Goal: Navigation & Orientation: Understand site structure

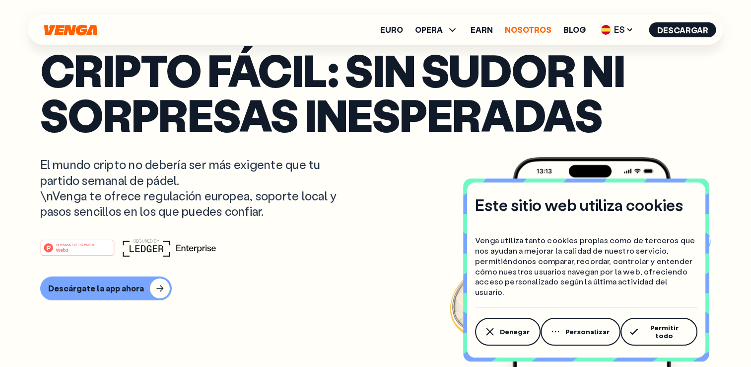
click at [533, 31] on link "Nosotros" at bounding box center [528, 30] width 47 height 8
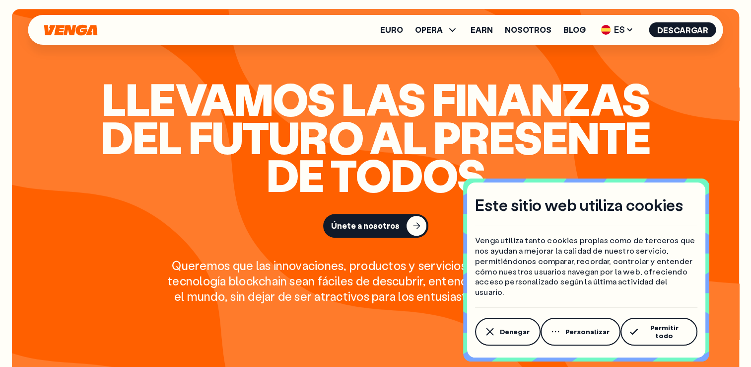
scroll to position [993, 0]
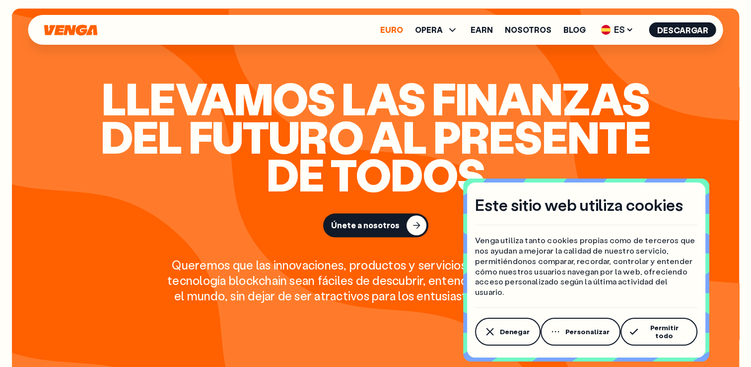
click at [395, 27] on link "Euro" at bounding box center [391, 30] width 23 height 8
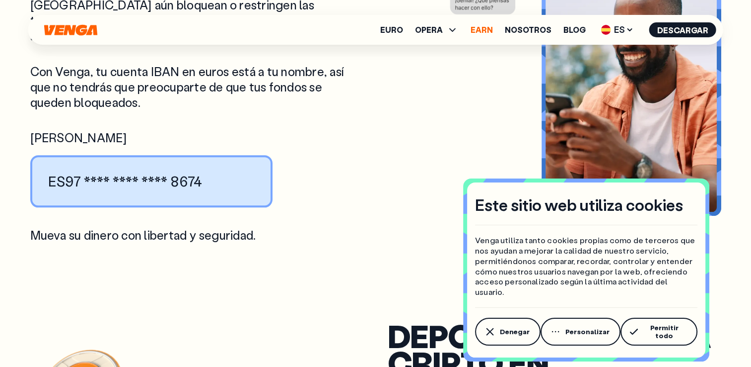
scroll to position [1192, 0]
click at [487, 31] on link "Earn" at bounding box center [482, 30] width 22 height 8
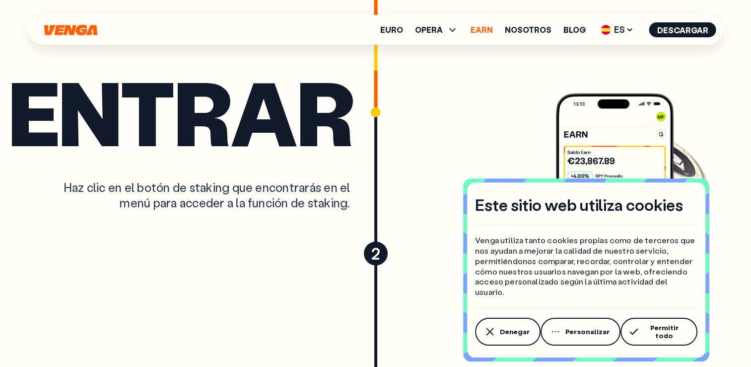
scroll to position [2781, 0]
click at [542, 31] on link "Nosotros" at bounding box center [528, 30] width 47 height 8
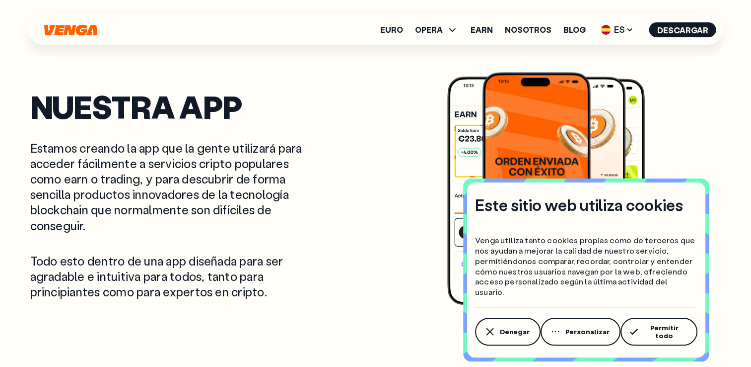
scroll to position [1788, 0]
